Goal: Task Accomplishment & Management: Manage account settings

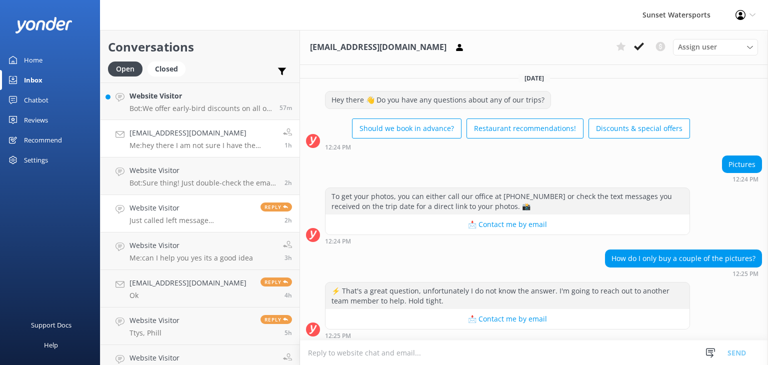
scroll to position [351, 0]
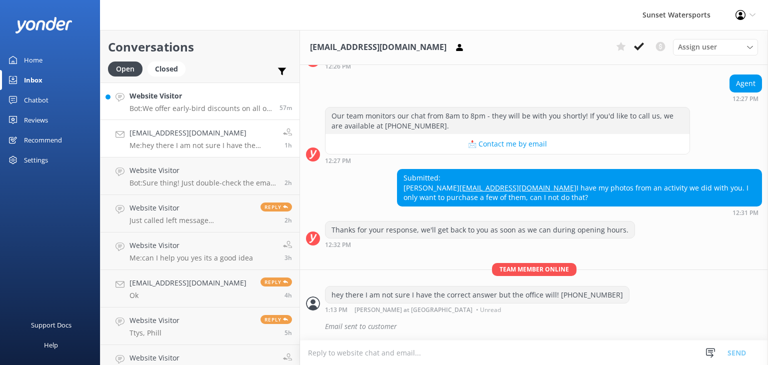
click at [225, 114] on link "Website Visitor Bot: We offer early-bird discounts on all of our morning trips.…" at bounding box center [199, 100] width 199 height 37
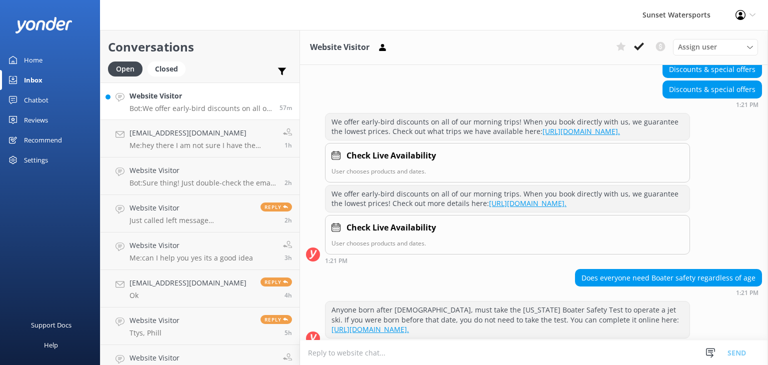
scroll to position [125, 0]
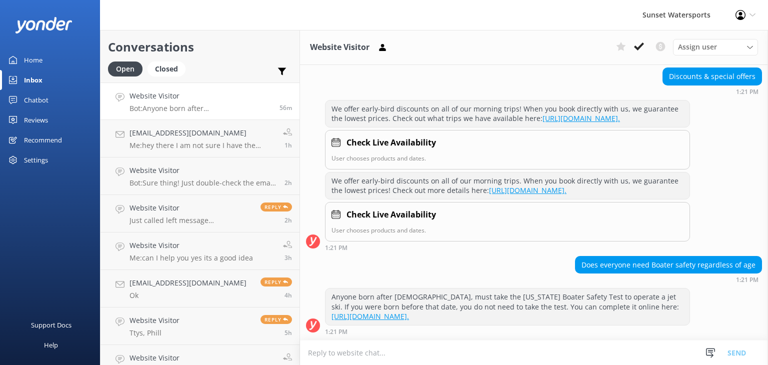
click at [206, 110] on p "Bot: Anyone born after [DEMOGRAPHIC_DATA], must take the [US_STATE] Boater Safe…" at bounding box center [200, 108] width 142 height 9
click at [129, 72] on div "Open" at bounding box center [125, 68] width 34 height 15
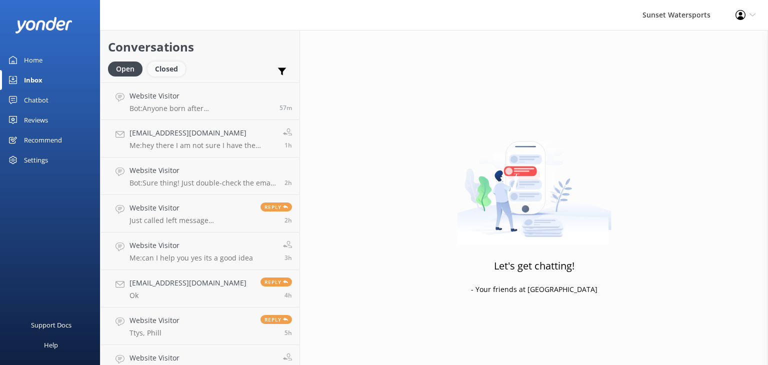
click at [170, 68] on div "Closed" at bounding box center [166, 68] width 38 height 15
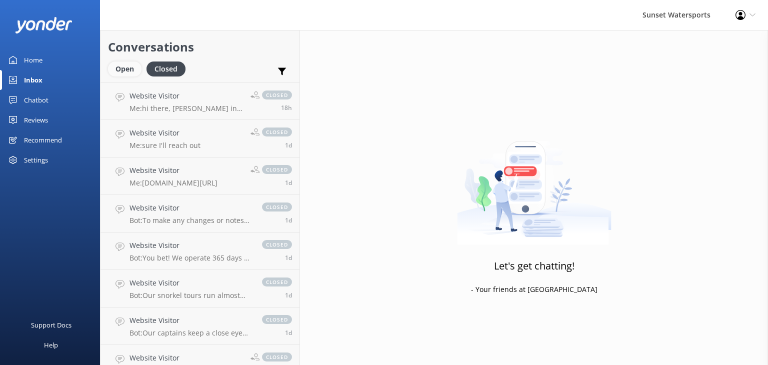
click at [124, 73] on div "Open" at bounding box center [124, 68] width 33 height 15
